Goal: Find specific page/section: Find specific page/section

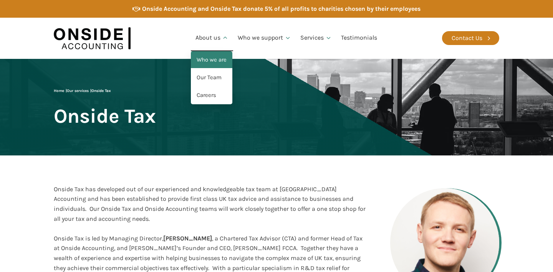
click at [209, 63] on link "Who we are" at bounding box center [212, 60] width 42 height 18
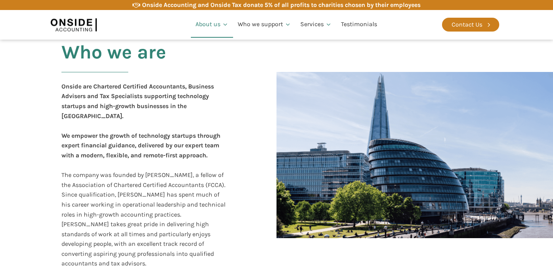
scroll to position [156, 0]
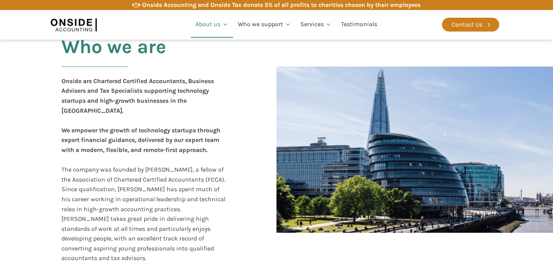
click at [154, 67] on h2 "Who we are" at bounding box center [113, 56] width 105 height 40
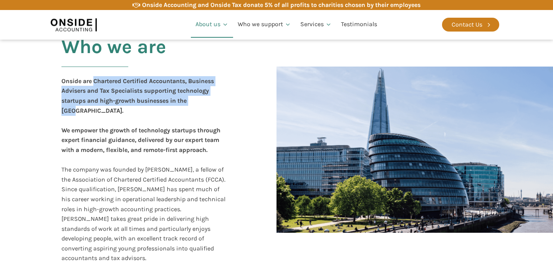
drag, startPoint x: 95, startPoint y: 81, endPoint x: 203, endPoint y: 100, distance: 109.9
click at [203, 100] on div "Onside are Chartered Certified Accountants, Business Advisers and Tax Specialis…" at bounding box center [144, 169] width 166 height 187
copy b "Chartered Certified Accountants, Business Advisers and Tax Specialists supporti…"
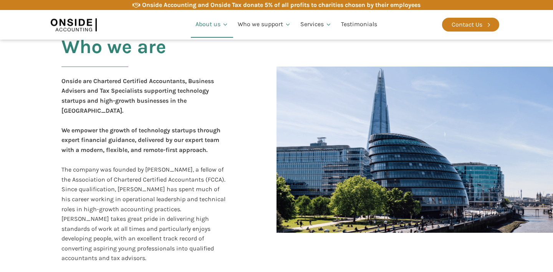
click at [161, 147] on div "Onside are Chartered Certified Accountants, Business Advisers and Tax Specialis…" at bounding box center [144, 169] width 166 height 187
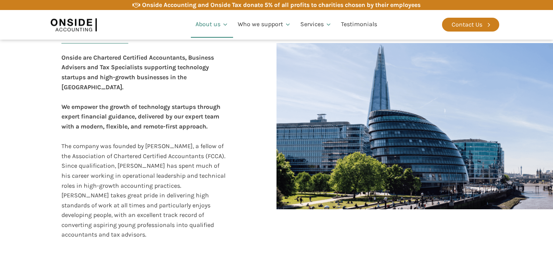
scroll to position [188, 0]
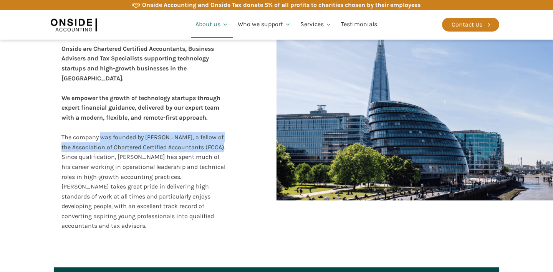
drag, startPoint x: 100, startPoint y: 128, endPoint x: 221, endPoint y: 139, distance: 121.6
click at [221, 139] on div "Onside are Chartered Certified Accountants, Business Advisers and Tax Specialis…" at bounding box center [144, 137] width 166 height 187
drag, startPoint x: 146, startPoint y: 125, endPoint x: 212, endPoint y: 139, distance: 66.9
click at [212, 139] on div "Onside are Chartered Certified Accountants, Business Advisers and Tax Specialis…" at bounding box center [144, 137] width 166 height 187
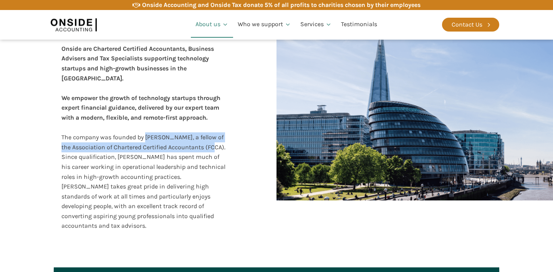
click at [212, 139] on div "Onside are Chartered Certified Accountants, Business Advisers and Tax Specialis…" at bounding box center [144, 137] width 166 height 187
drag, startPoint x: 72, startPoint y: 136, endPoint x: 223, endPoint y: 134, distance: 151.0
click at [223, 134] on div "Onside are Chartered Certified Accountants, Business Advisers and Tax Specialis…" at bounding box center [144, 137] width 166 height 187
copy div "Association of Chartered Certified Accountants (FCCA)"
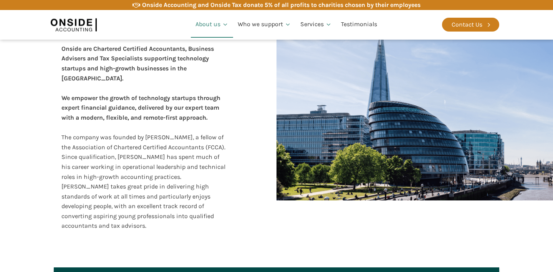
click at [147, 155] on div "Onside are Chartered Certified Accountants, Business Advisers and Tax Specialis…" at bounding box center [144, 137] width 166 height 187
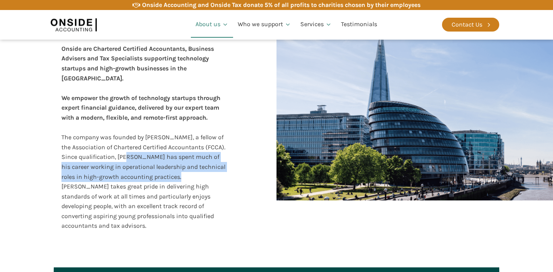
drag, startPoint x: 125, startPoint y: 149, endPoint x: 173, endPoint y: 169, distance: 53.0
click at [173, 169] on div "Onside are Chartered Certified Accountants, Business Advisers and Tax Specialis…" at bounding box center [144, 137] width 166 height 187
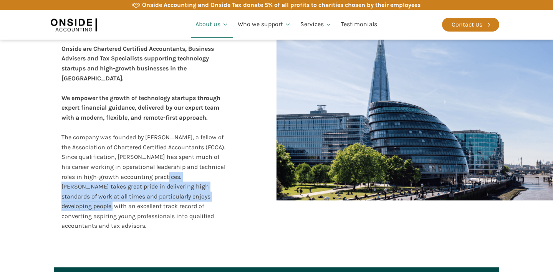
drag, startPoint x: 159, startPoint y: 165, endPoint x: 204, endPoint y: 183, distance: 48.1
click at [204, 183] on div "Onside are Chartered Certified Accountants, Business Advisers and Tax Specialis…" at bounding box center [144, 137] width 166 height 187
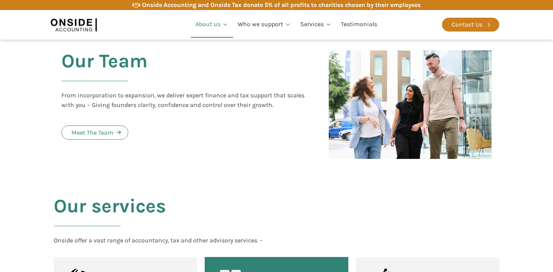
scroll to position [826, 0]
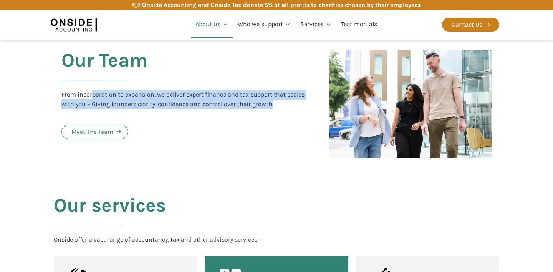
drag, startPoint x: 91, startPoint y: 76, endPoint x: 291, endPoint y: 82, distance: 200.3
click at [291, 90] on div "From incorporation to expansion, we deliver expert finance and tax support that…" at bounding box center [187, 100] width 252 height 20
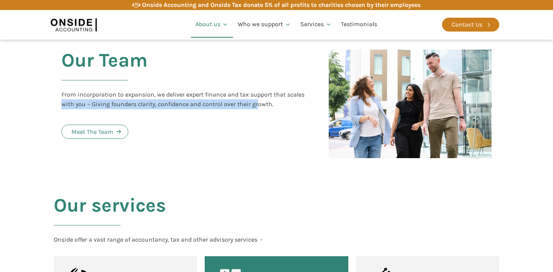
drag, startPoint x: 61, startPoint y: 86, endPoint x: 257, endPoint y: 86, distance: 196.0
click at [257, 90] on div "From incorporation to expansion, we deliver expert finance and tax support that…" at bounding box center [187, 100] width 252 height 20
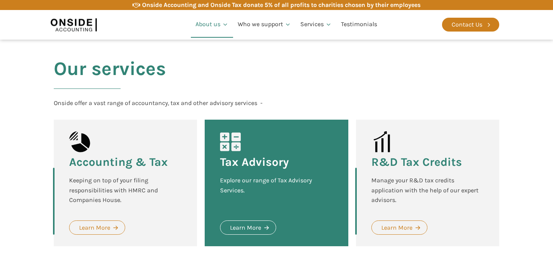
scroll to position [975, 0]
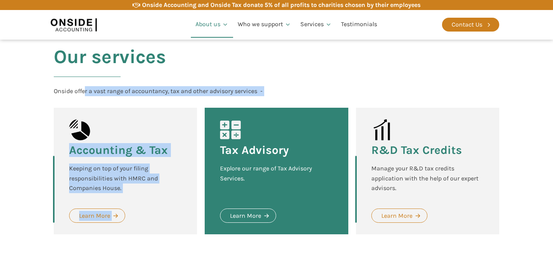
drag, startPoint x: 85, startPoint y: 69, endPoint x: 319, endPoint y: 75, distance: 234.1
click at [319, 75] on div "Our services Onside offer a vast range of accountancy, tax and other advisory s…" at bounding box center [276, 145] width 461 height 257
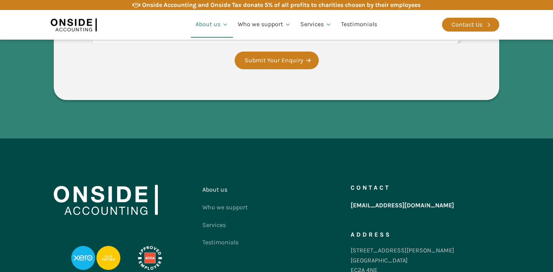
scroll to position [1406, 0]
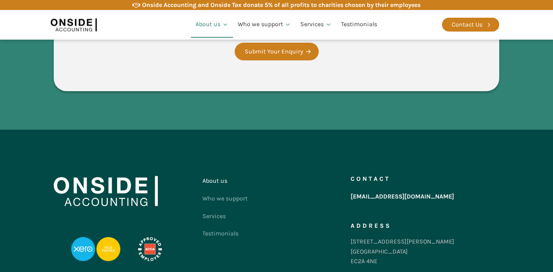
click at [178, 232] on div at bounding box center [128, 222] width 149 height 101
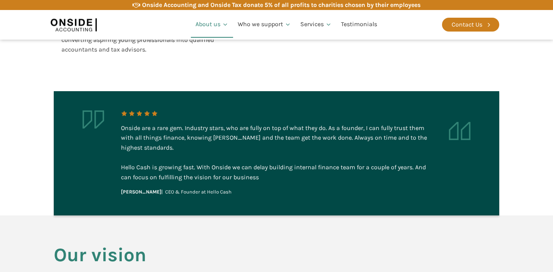
scroll to position [0, 0]
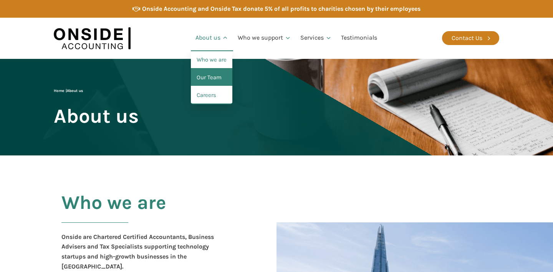
click at [214, 81] on link "Our Team" at bounding box center [212, 78] width 42 height 18
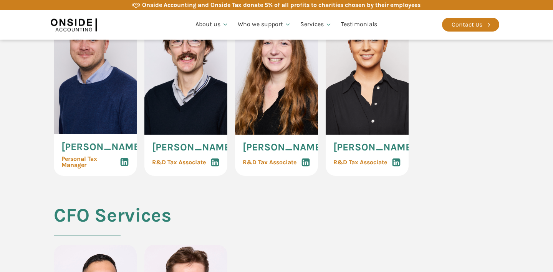
scroll to position [1598, 0]
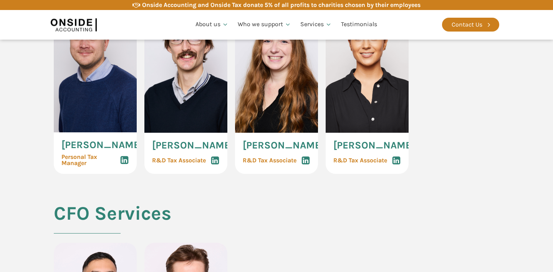
click at [123, 164] on use at bounding box center [125, 160] width 8 height 8
